Goal: Transaction & Acquisition: Subscribe to service/newsletter

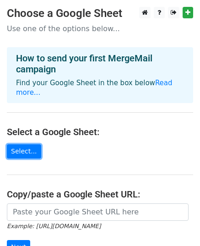
click at [23, 144] on link "Select..." at bounding box center [24, 151] width 34 height 14
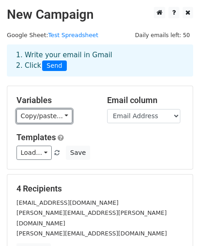
click at [58, 115] on link "Copy/paste..." at bounding box center [44, 116] width 56 height 14
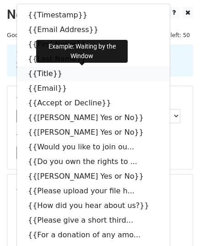
click at [45, 75] on link "{{Title}}" at bounding box center [93, 73] width 153 height 15
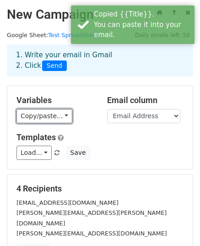
click at [35, 116] on link "Copy/paste..." at bounding box center [44, 116] width 56 height 14
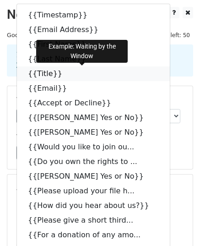
click at [65, 72] on icon at bounding box center [68, 73] width 7 height 7
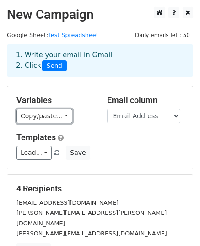
click at [34, 119] on link "Copy/paste..." at bounding box center [44, 116] width 56 height 14
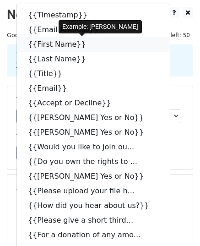
click at [88, 43] on icon at bounding box center [91, 43] width 7 height 7
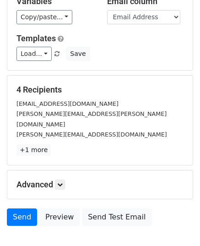
scroll to position [99, 0]
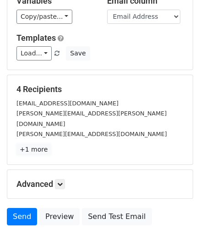
click at [42, 144] on link "+1 more" at bounding box center [33, 149] width 34 height 11
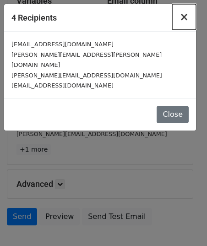
click at [187, 22] on span "×" at bounding box center [183, 17] width 9 height 13
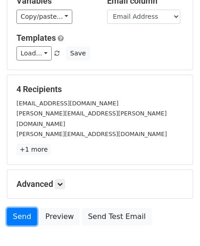
click at [27, 208] on link "Send" at bounding box center [22, 216] width 30 height 17
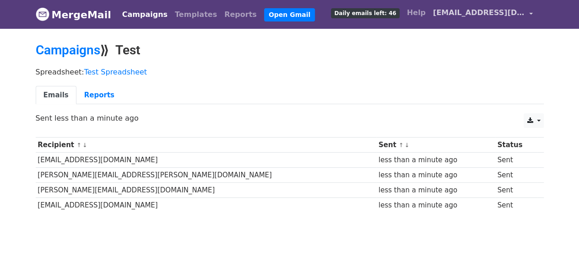
click at [440, 16] on span "poetsinthepines@gmail.com" at bounding box center [479, 12] width 92 height 11
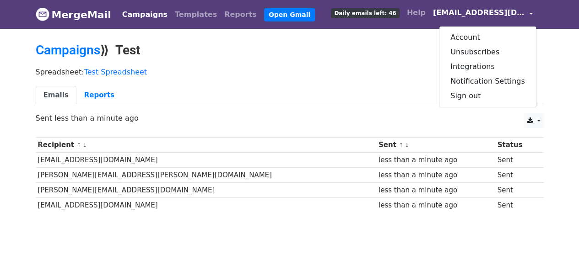
click at [440, 16] on span "poetsinthepines@gmail.com" at bounding box center [479, 12] width 92 height 11
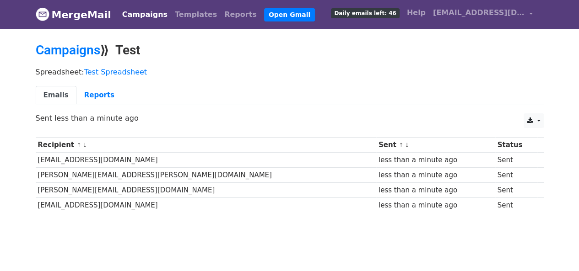
click at [357, 15] on span "Daily emails left: 46" at bounding box center [365, 13] width 68 height 10
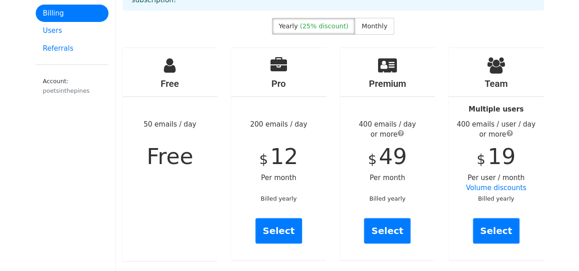
scroll to position [38, 0]
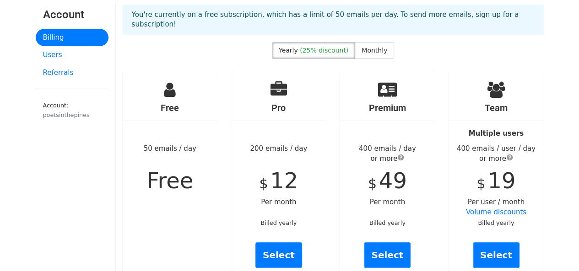
click at [362, 47] on span "Monthly" at bounding box center [375, 50] width 26 height 7
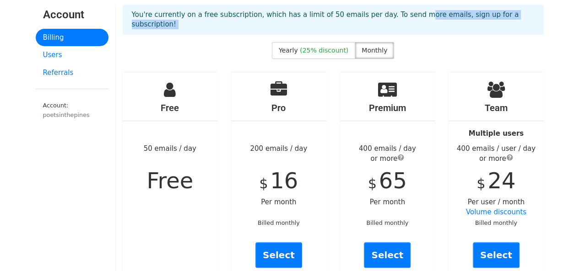
drag, startPoint x: 391, startPoint y: 30, endPoint x: 341, endPoint y: 44, distance: 52.6
